Goal: Contribute content

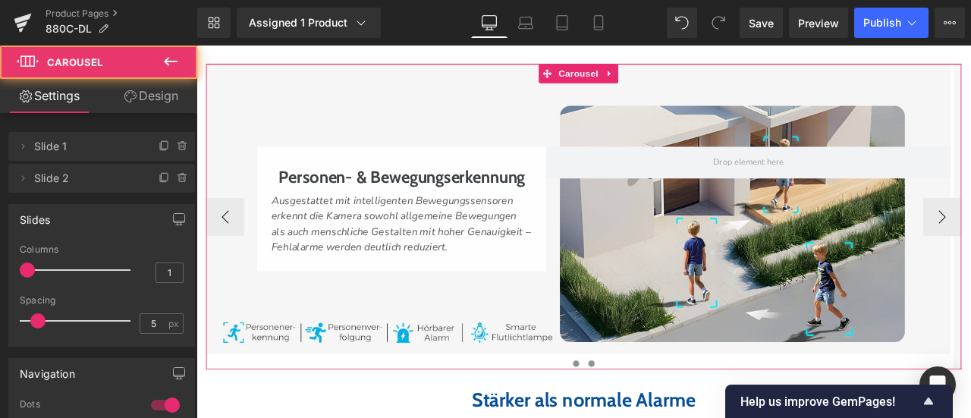
click at [661, 417] on span at bounding box center [665, 423] width 8 height 8
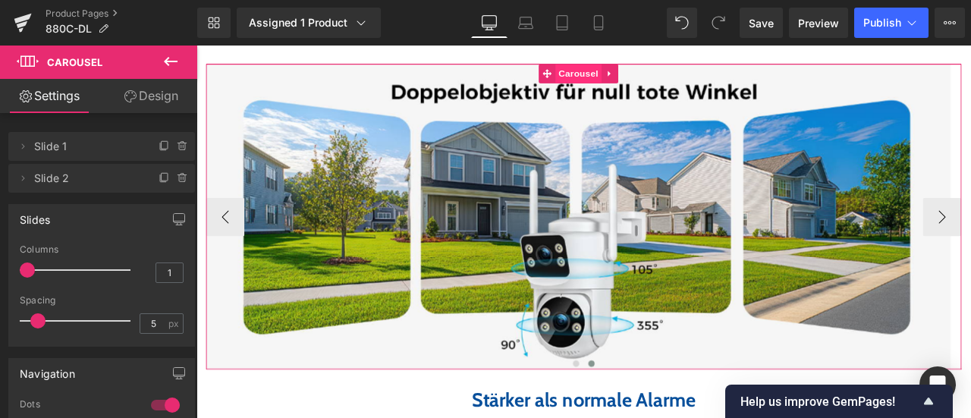
click at [655, 90] on span "Carousel" at bounding box center [649, 79] width 55 height 23
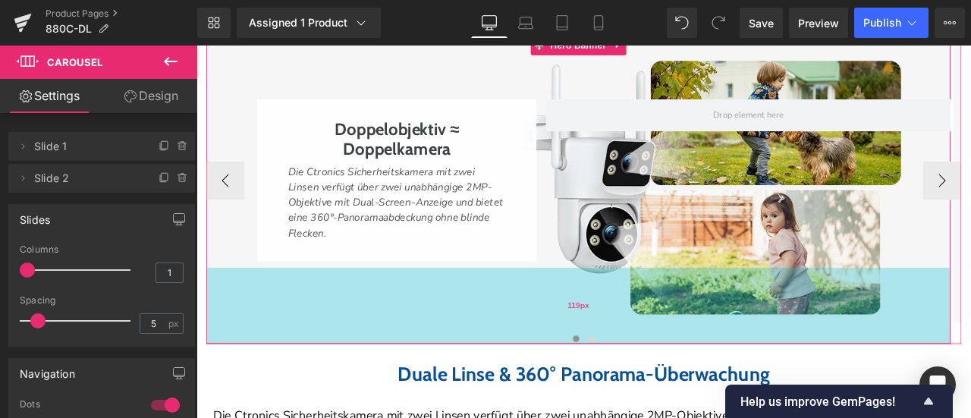
scroll to position [1737, 0]
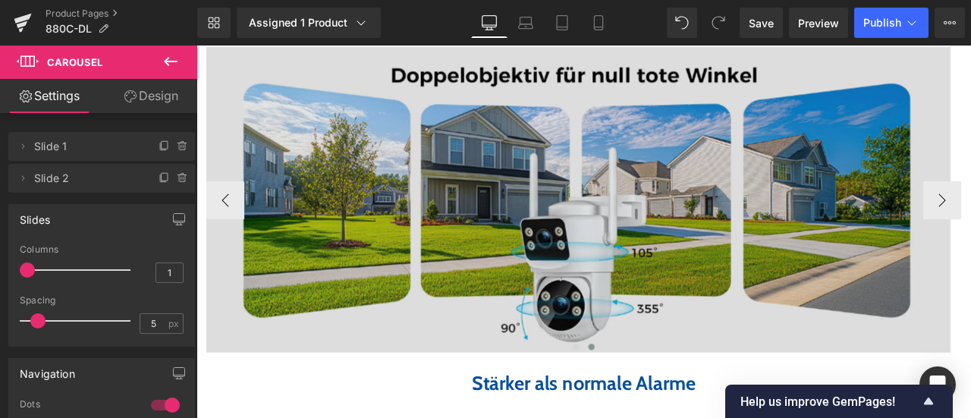
scroll to position [2420, 0]
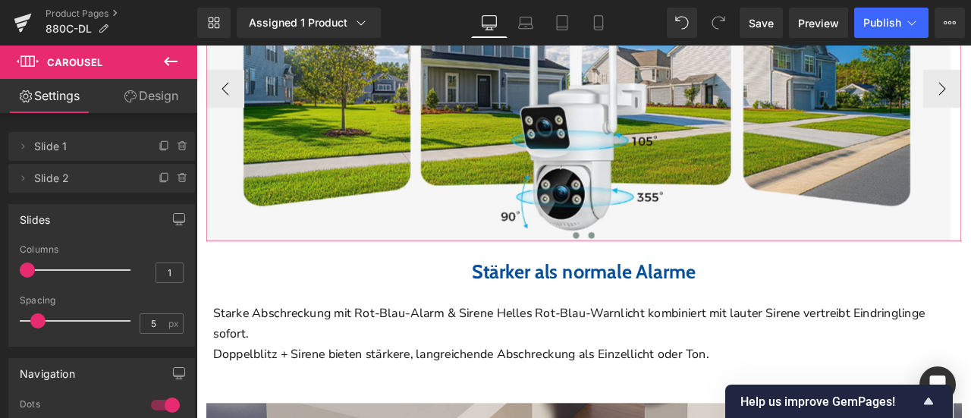
click at [641, 278] on button at bounding box center [646, 270] width 18 height 15
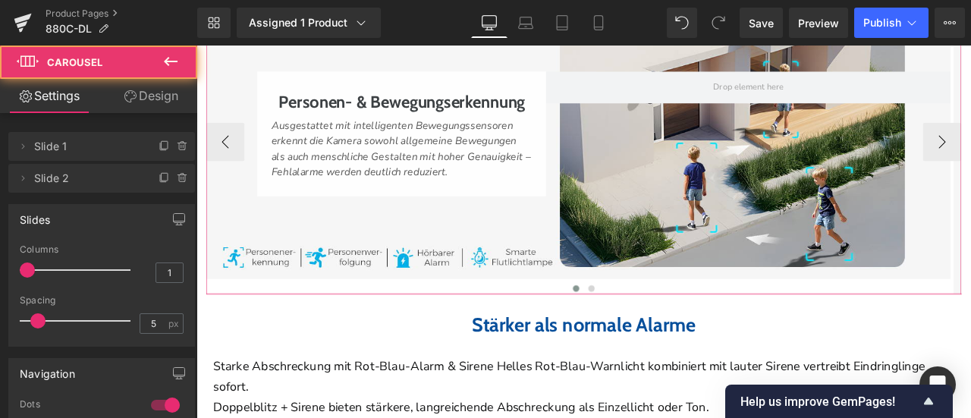
scroll to position [2344, 0]
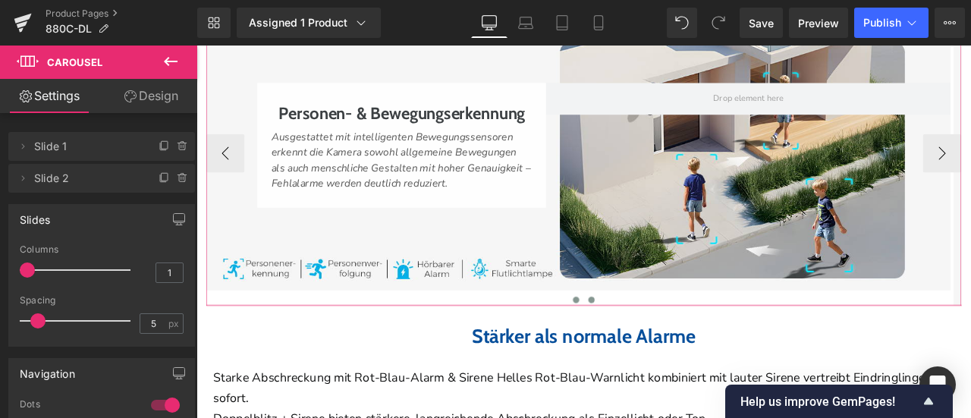
click at [661, 350] on span at bounding box center [665, 347] width 8 height 8
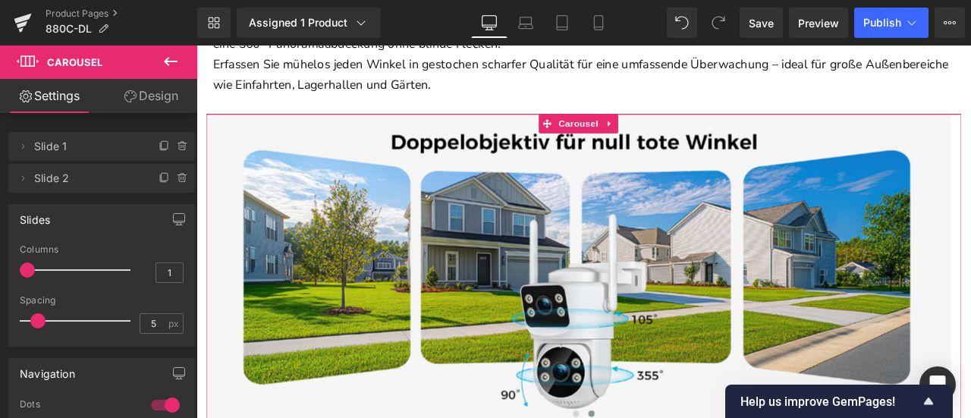
scroll to position [2192, 0]
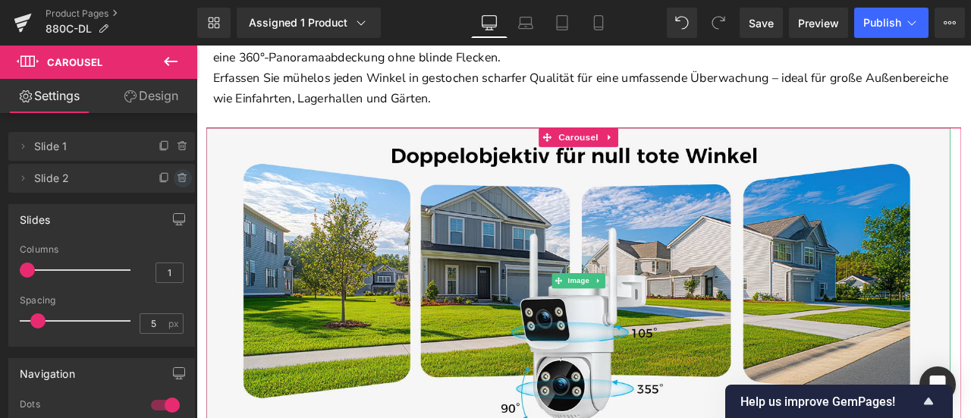
click at [179, 177] on icon at bounding box center [182, 178] width 6 height 7
click at [177, 177] on button "Delete" at bounding box center [167, 179] width 48 height 20
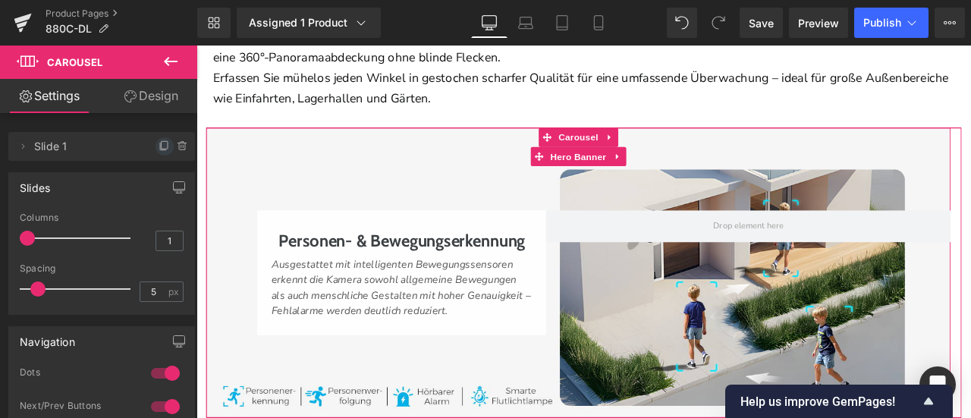
click at [159, 146] on icon at bounding box center [165, 146] width 12 height 12
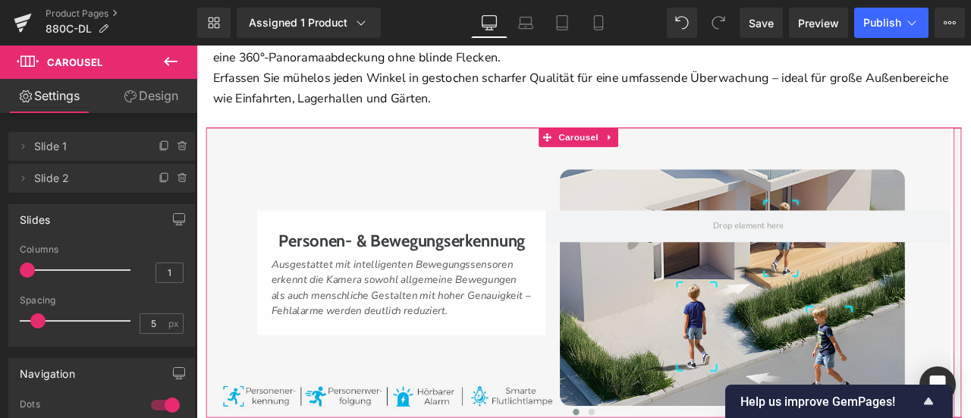
click at [113, 182] on span "Slide 2" at bounding box center [86, 178] width 105 height 29
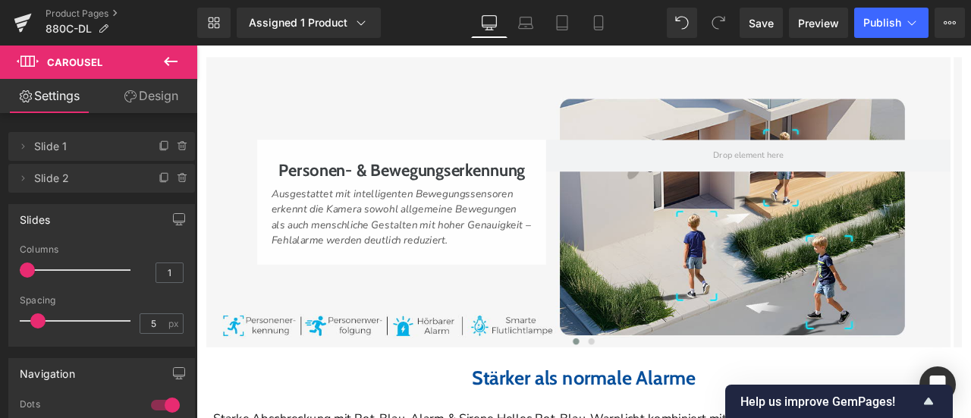
scroll to position [2268, 0]
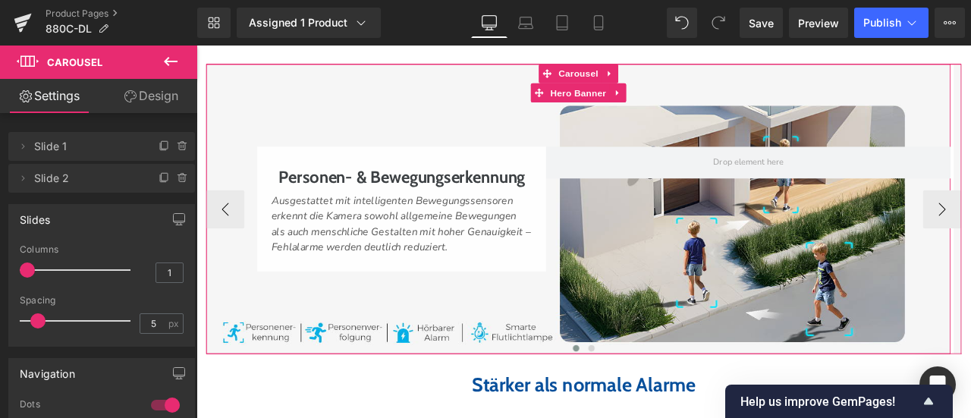
click at [436, 146] on div at bounding box center [649, 239] width 882 height 343
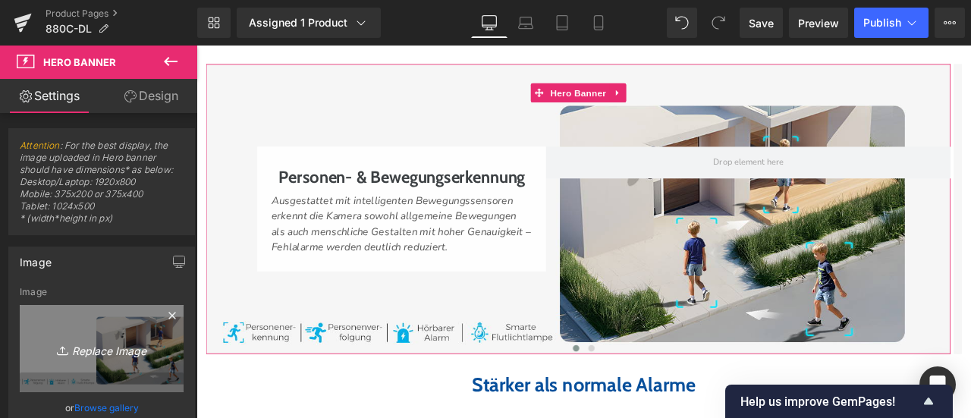
click at [82, 339] on icon "Replace Image" at bounding box center [101, 348] width 121 height 19
type input "C:\fakepath\4.jpg"
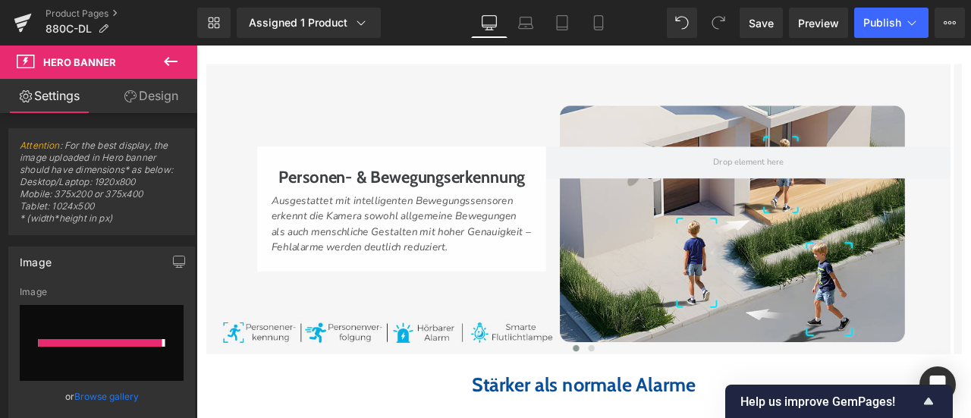
type input "[URL][DOMAIN_NAME]"
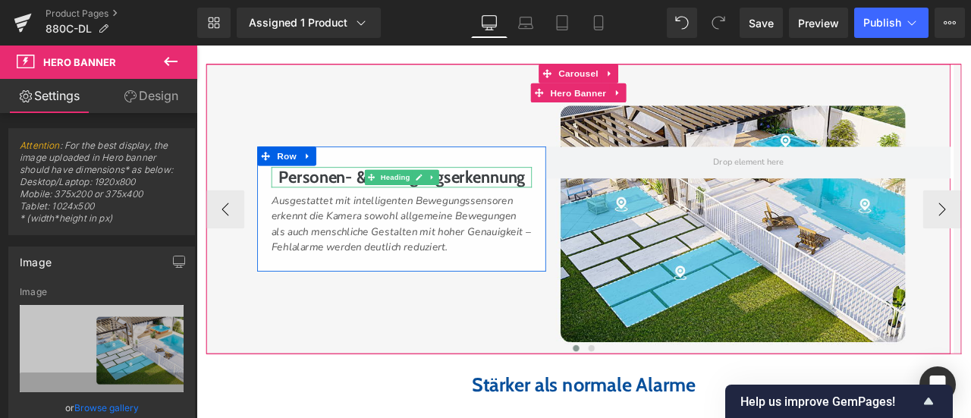
click at [390, 213] on h1 "Personen- & Bewegungserkennung" at bounding box center [439, 202] width 309 height 24
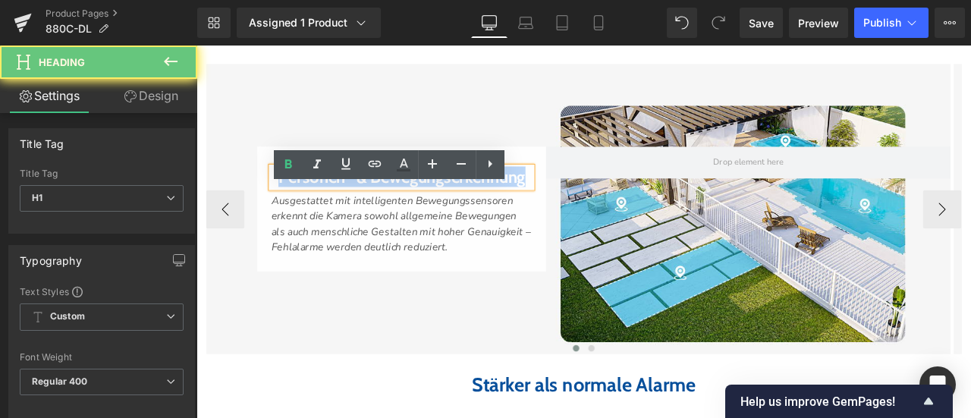
click at [390, 213] on h1 "Personen- & Bewegungserkennung" at bounding box center [439, 202] width 309 height 24
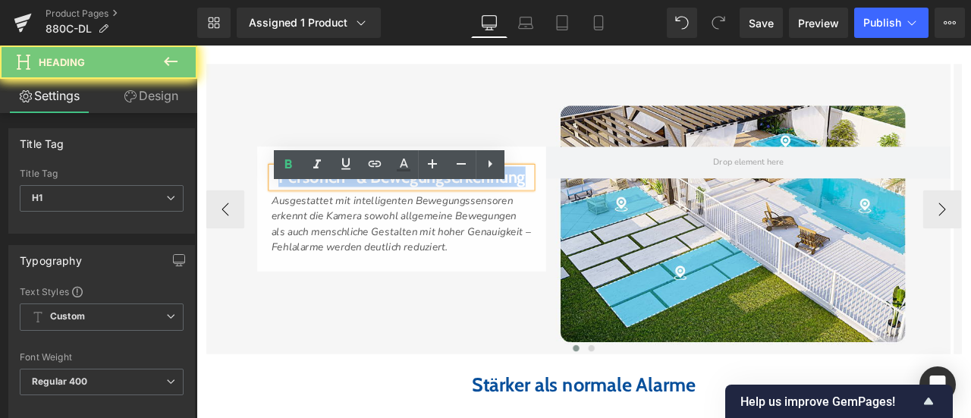
paste div
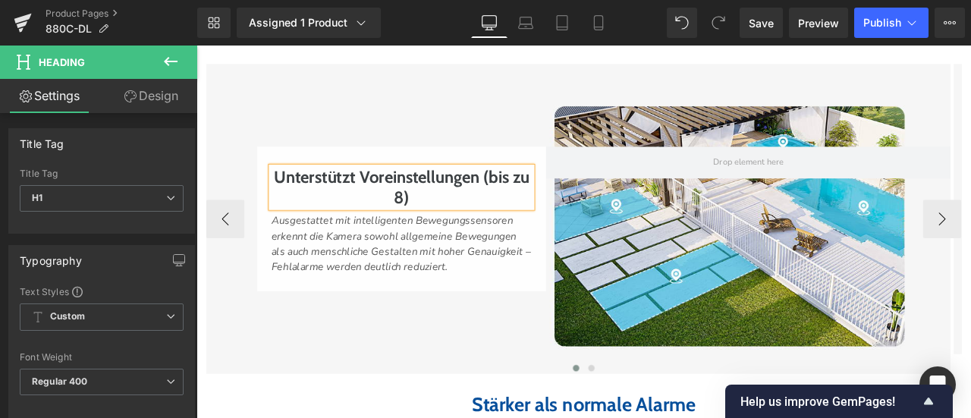
click at [370, 283] on icon "Ausgestattet mit intelligenten Bewegungssensoren erkennt die Kamera sowohl allg…" at bounding box center [438, 280] width 307 height 71
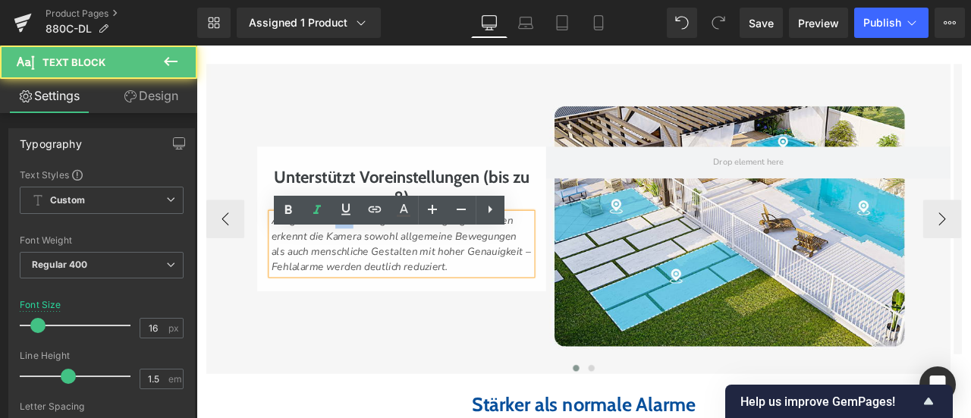
click at [370, 283] on icon "Ausgestattet mit intelligenten Bewegungssensoren erkennt die Kamera sowohl allg…" at bounding box center [438, 280] width 307 height 71
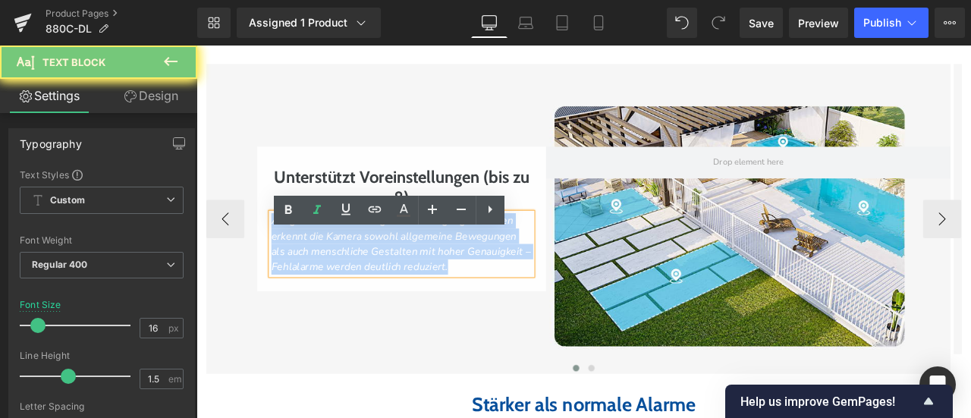
click at [370, 283] on icon "Ausgestattet mit intelligenten Bewegungssensoren erkennt die Kamera sowohl allg…" at bounding box center [438, 280] width 307 height 71
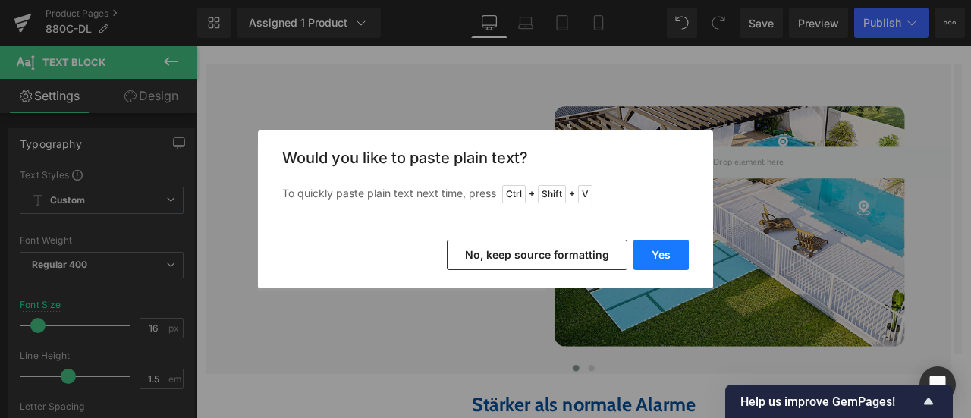
click at [678, 257] on button "Yes" at bounding box center [660, 255] width 55 height 30
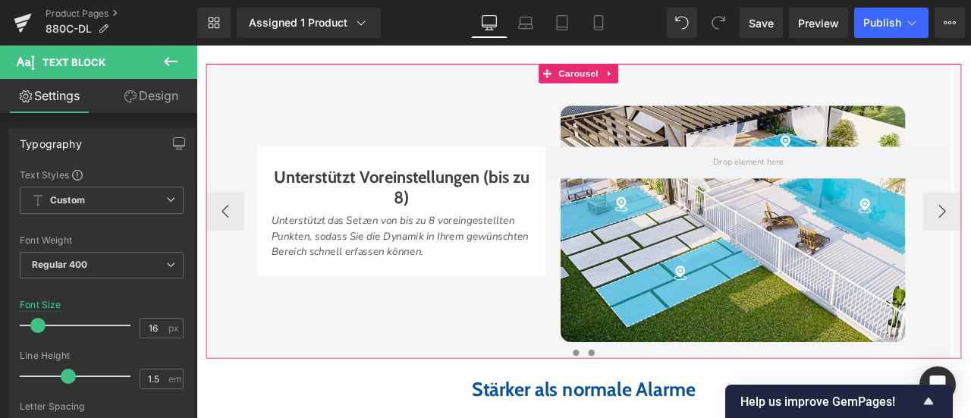
click at [661, 413] on span at bounding box center [665, 410] width 8 height 8
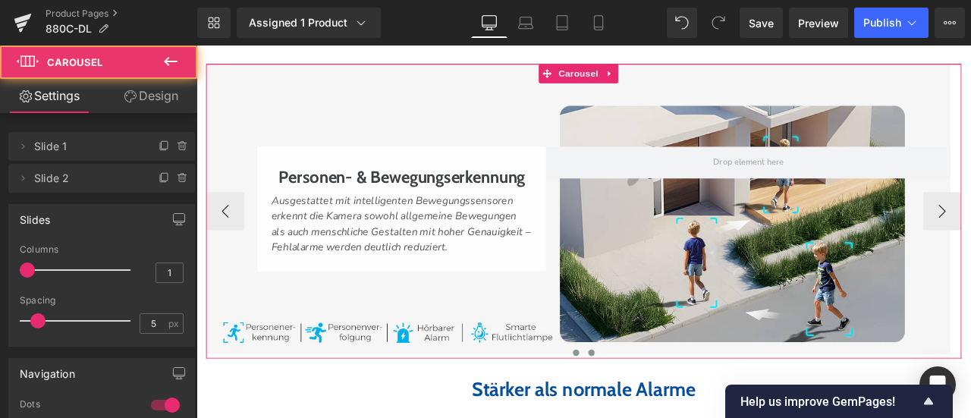
click at [642, 413] on span at bounding box center [646, 410] width 8 height 8
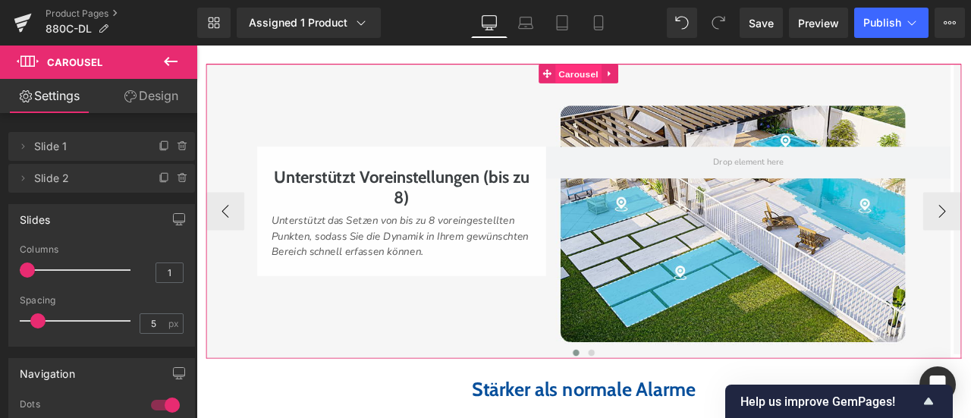
click at [637, 91] on span "Carousel" at bounding box center [649, 79] width 55 height 23
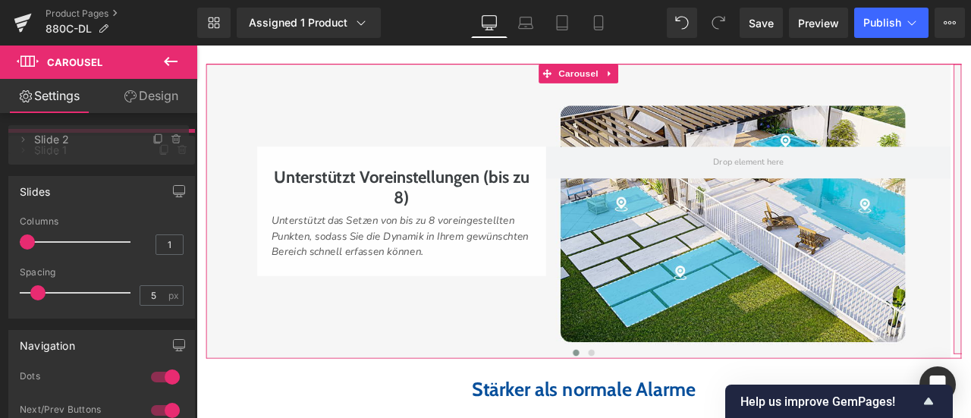
drag, startPoint x: 91, startPoint y: 174, endPoint x: 93, endPoint y: 136, distance: 38.7
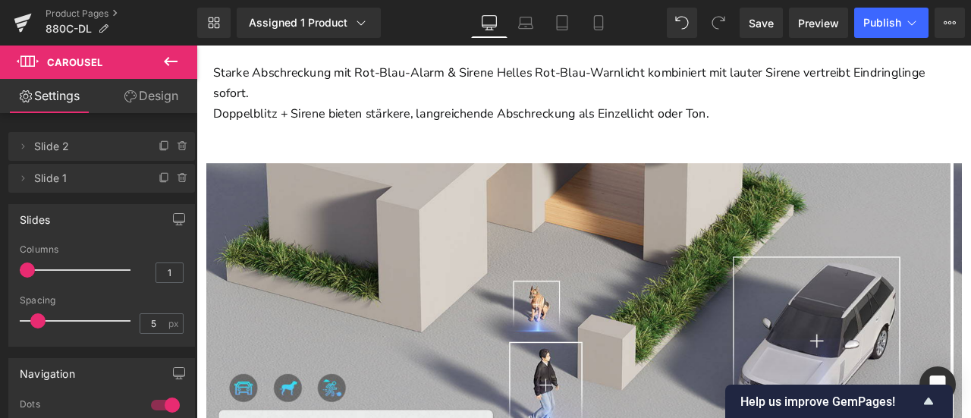
scroll to position [2875, 0]
